Goal: Task Accomplishment & Management: Complete application form

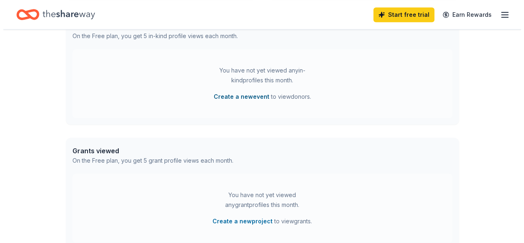
scroll to position [246, 0]
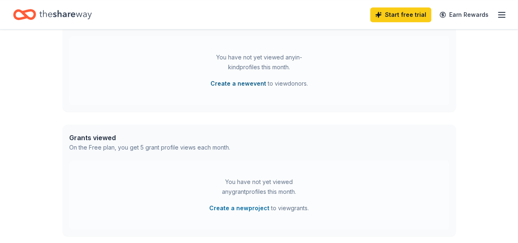
click at [249, 83] on button "Create a new event" at bounding box center [238, 84] width 56 height 10
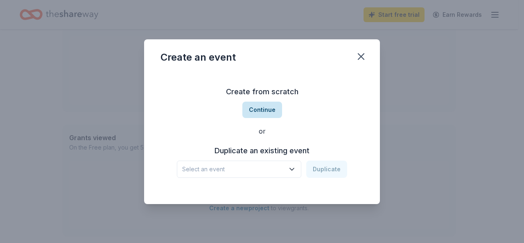
click at [265, 110] on button "Continue" at bounding box center [262, 110] width 40 height 16
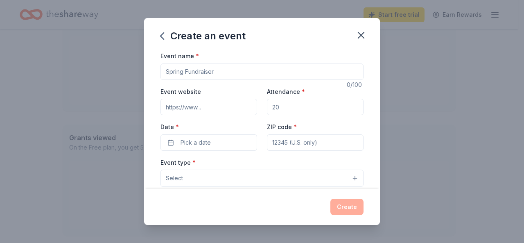
drag, startPoint x: 230, startPoint y: 70, endPoint x: 135, endPoint y: 90, distance: 96.7
click at [135, 90] on div "Create an event Event name * 0 /100 Event website Attendance * Date * Pick a da…" at bounding box center [262, 121] width 524 height 243
type input "Pups and Pours Block Party"
click at [218, 107] on input "Event website" at bounding box center [208, 107] width 97 height 16
type input "[DOMAIN_NAME]"
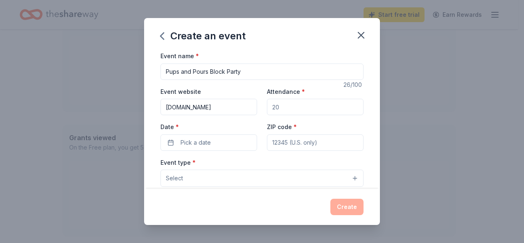
click at [285, 111] on input "Attendance *" at bounding box center [315, 107] width 97 height 16
type input "600"
click at [208, 143] on span "Pick a date" at bounding box center [196, 143] width 30 height 10
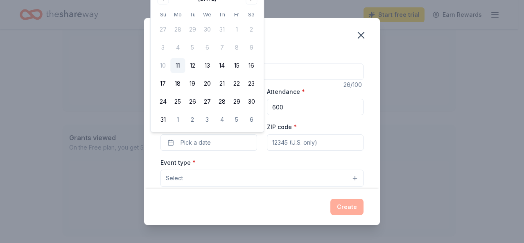
click at [251, 14] on th "Sa" at bounding box center [251, 14] width 15 height 9
click at [252, 117] on button "6" at bounding box center [251, 119] width 15 height 15
click at [249, 120] on button "6" at bounding box center [251, 119] width 15 height 15
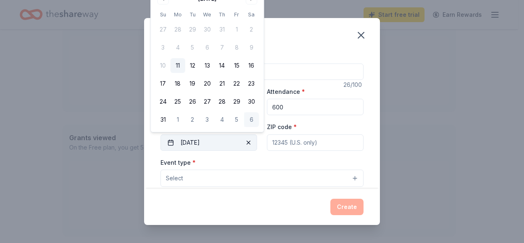
click at [172, 141] on button "[DATE]" at bounding box center [208, 142] width 97 height 16
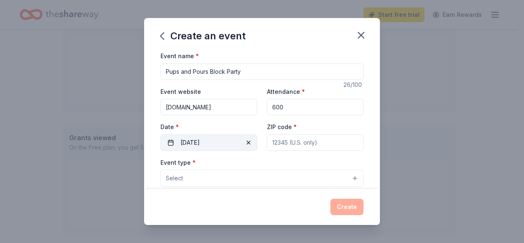
click at [172, 141] on button "[DATE]" at bounding box center [208, 142] width 97 height 16
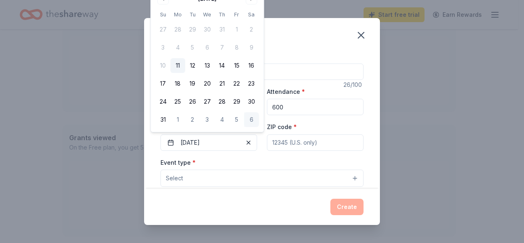
click at [249, 118] on button "6" at bounding box center [251, 119] width 15 height 15
drag, startPoint x: 217, startPoint y: 143, endPoint x: 192, endPoint y: 140, distance: 25.1
click at [203, 139] on button "Pick a date" at bounding box center [208, 142] width 97 height 16
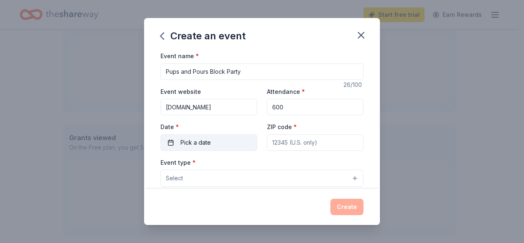
click at [204, 140] on span "Pick a date" at bounding box center [196, 143] width 30 height 10
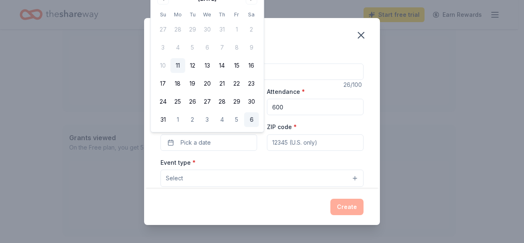
click at [249, 126] on button "6" at bounding box center [251, 119] width 15 height 15
click at [269, 140] on input "ZIP code *" at bounding box center [315, 142] width 97 height 16
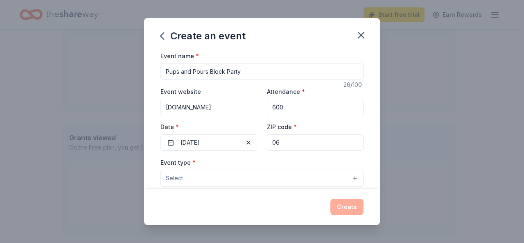
drag, startPoint x: 442, startPoint y: 128, endPoint x: 424, endPoint y: 131, distance: 19.1
click at [442, 128] on div "Create an event Event name * Pups and Pours Block Party 26 /100 Event website […" at bounding box center [262, 121] width 524 height 243
click at [282, 144] on input "06" at bounding box center [315, 142] width 97 height 16
type input "06106"
click at [193, 181] on button "Select" at bounding box center [261, 177] width 203 height 17
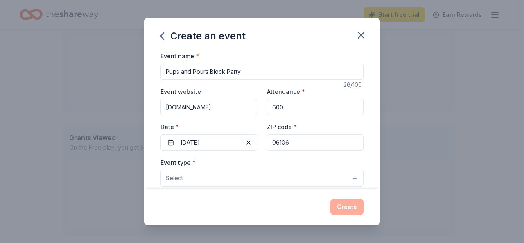
click at [347, 177] on button "Select" at bounding box center [261, 177] width 203 height 17
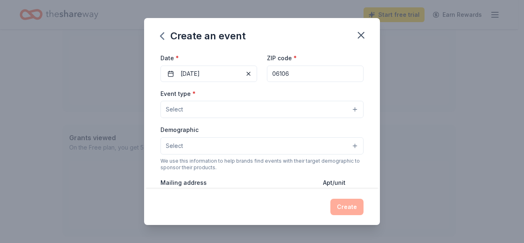
scroll to position [82, 0]
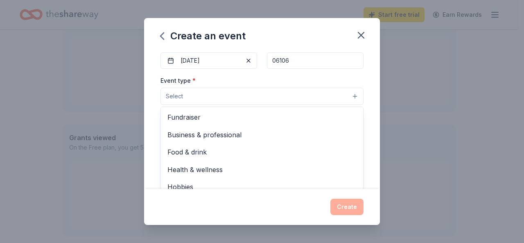
click at [184, 95] on button "Select" at bounding box center [261, 96] width 203 height 17
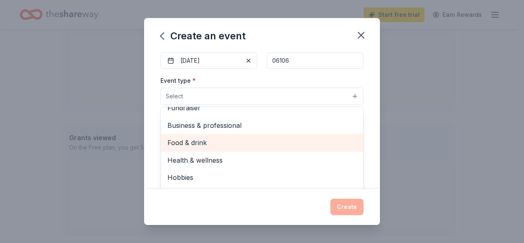
scroll to position [0, 0]
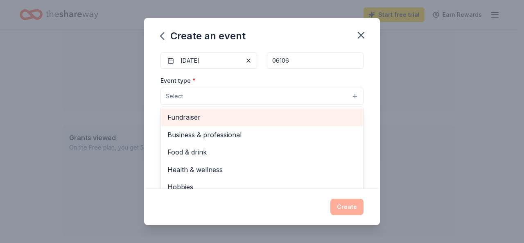
click at [192, 120] on span "Fundraiser" at bounding box center [261, 117] width 189 height 11
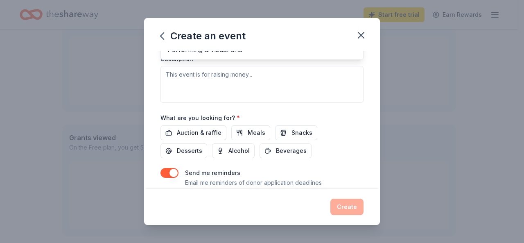
scroll to position [170, 0]
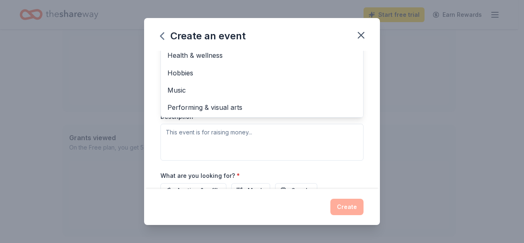
click at [249, 142] on div "Event type * Fundraiser Business & professional Food & drink Health & wellness …" at bounding box center [261, 73] width 203 height 173
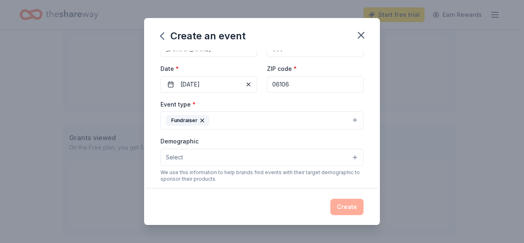
scroll to position [99, 0]
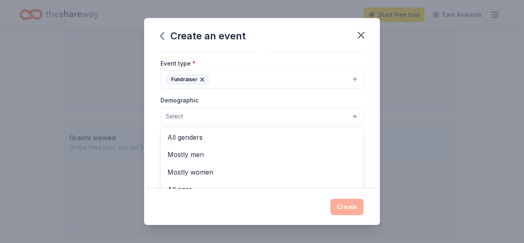
click at [218, 114] on button "Select" at bounding box center [261, 116] width 203 height 17
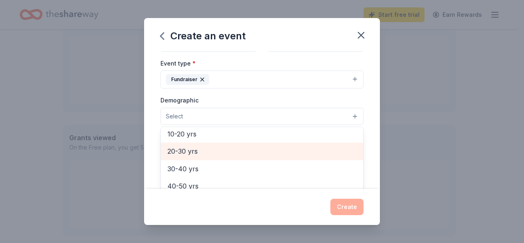
scroll to position [0, 0]
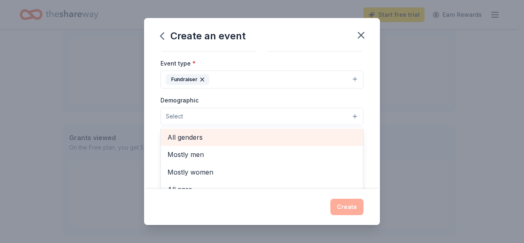
click at [191, 137] on span "All genders" at bounding box center [261, 137] width 189 height 11
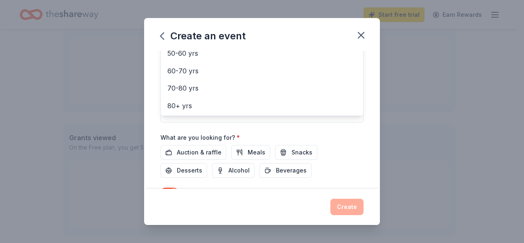
scroll to position [222, 0]
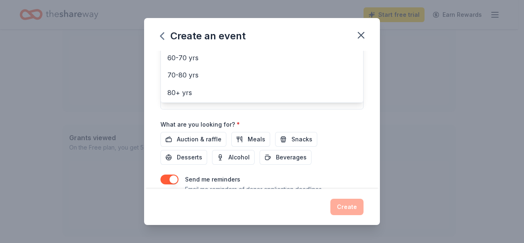
click at [195, 139] on div "Event name * Pups and Pours Block Party 26 /100 Event website [DOMAIN_NAME] Att…" at bounding box center [261, 19] width 203 height 380
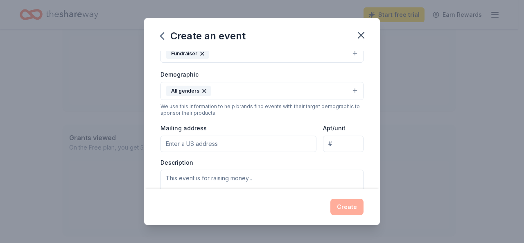
scroll to position [135, 0]
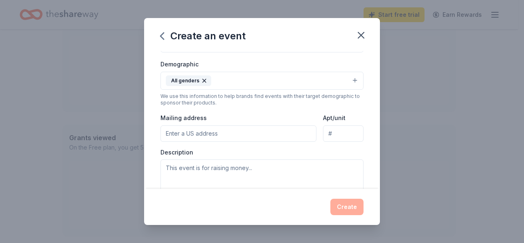
click at [226, 132] on input "Mailing address" at bounding box center [238, 133] width 156 height 16
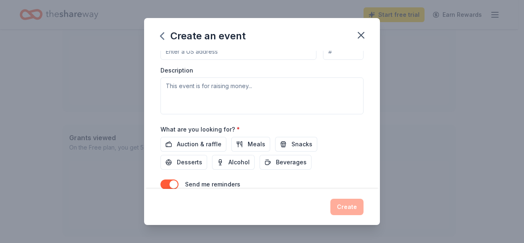
scroll to position [252, 0]
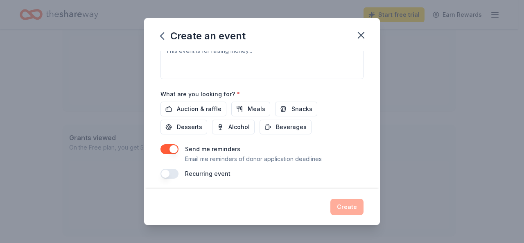
click at [332, 120] on div "Auction & raffle Meals Snacks Desserts Alcohol Beverages" at bounding box center [261, 118] width 203 height 33
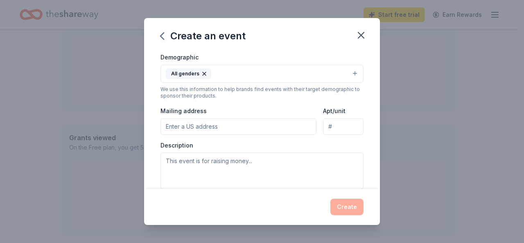
scroll to position [129, 0]
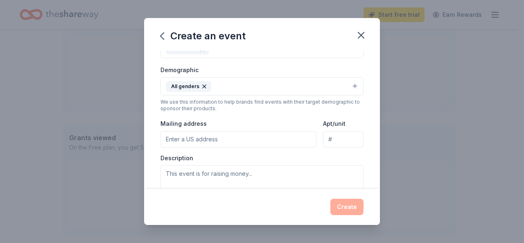
click at [224, 137] on input "Mailing address" at bounding box center [238, 139] width 156 height 16
type input "[STREET_ADDRESS][PERSON_NAME]"
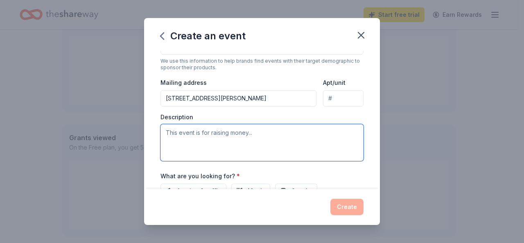
click at [233, 132] on textarea at bounding box center [261, 142] width 203 height 37
type textarea "D"
paste textarea "We are excited to announce that Dog Star Rescue will be hosting our annual Bloc…"
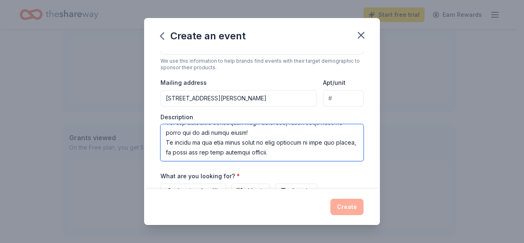
scroll to position [246, 0]
click at [252, 131] on textarea at bounding box center [261, 142] width 203 height 37
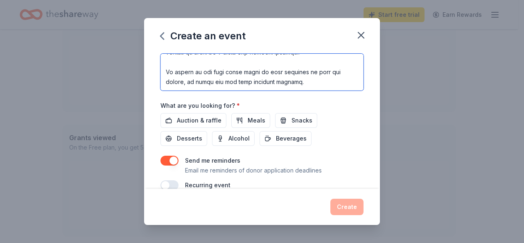
scroll to position [252, 0]
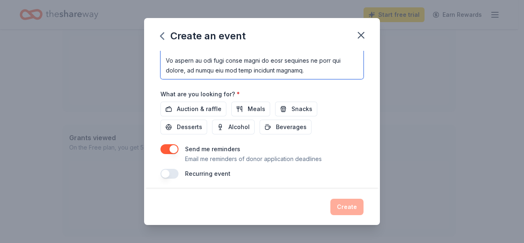
type textarea "We are excited to announce that Dog Star Rescue will be hosting our annual Bloc…"
click at [343, 207] on div "Create" at bounding box center [261, 207] width 203 height 16
click at [165, 171] on button "button" at bounding box center [169, 174] width 18 height 10
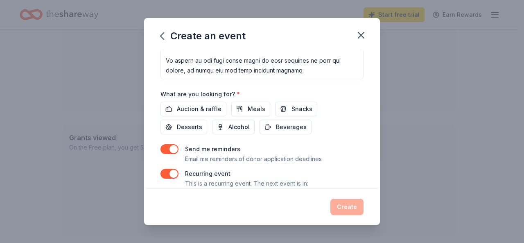
click at [169, 169] on button "button" at bounding box center [169, 174] width 18 height 10
click at [350, 203] on div "Create" at bounding box center [261, 207] width 203 height 16
drag, startPoint x: 348, startPoint y: 202, endPoint x: 349, endPoint y: 162, distance: 40.1
click at [347, 199] on div "Create" at bounding box center [261, 207] width 203 height 16
click at [359, 36] on icon "button" at bounding box center [360, 34] width 11 height 11
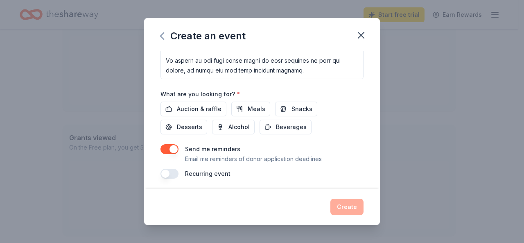
click at [161, 36] on icon "button" at bounding box center [161, 36] width 3 height 7
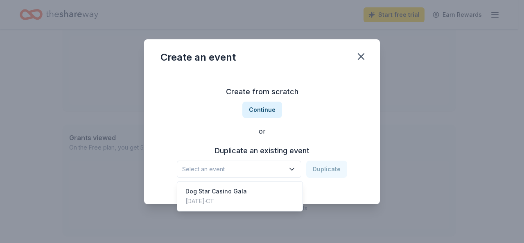
click at [276, 169] on span "Select an event" at bounding box center [233, 169] width 102 height 10
click at [327, 115] on div "Create from scratch Continue or Duplicate an existing event Select an event Dup…" at bounding box center [261, 131] width 203 height 119
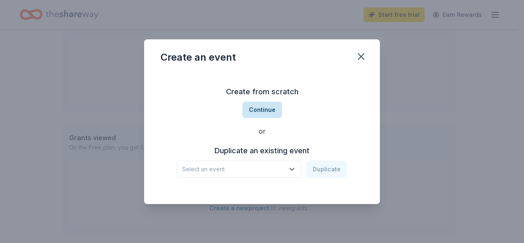
click at [262, 111] on button "Continue" at bounding box center [262, 110] width 40 height 16
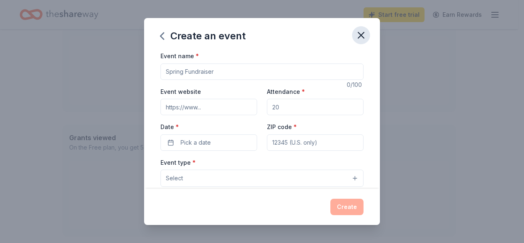
click at [360, 29] on button "button" at bounding box center [361, 35] width 18 height 18
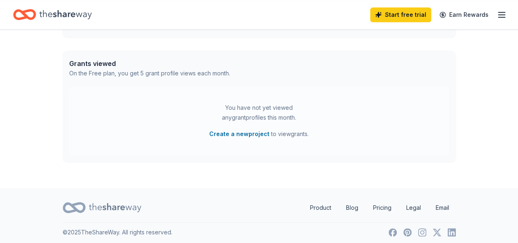
scroll to position [323, 0]
